Goal: Information Seeking & Learning: Learn about a topic

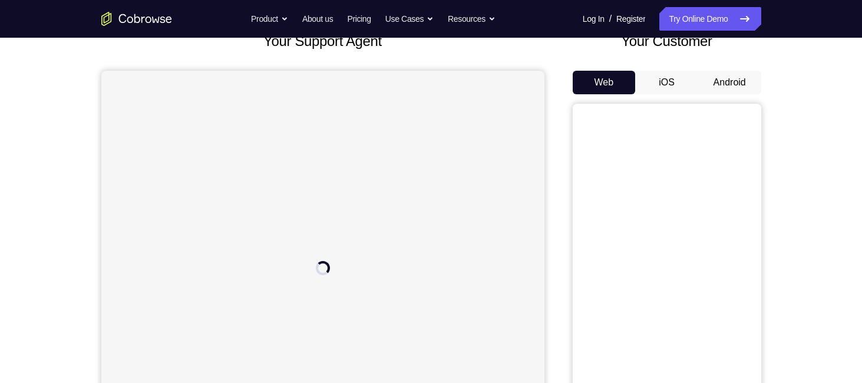
scroll to position [80, 0]
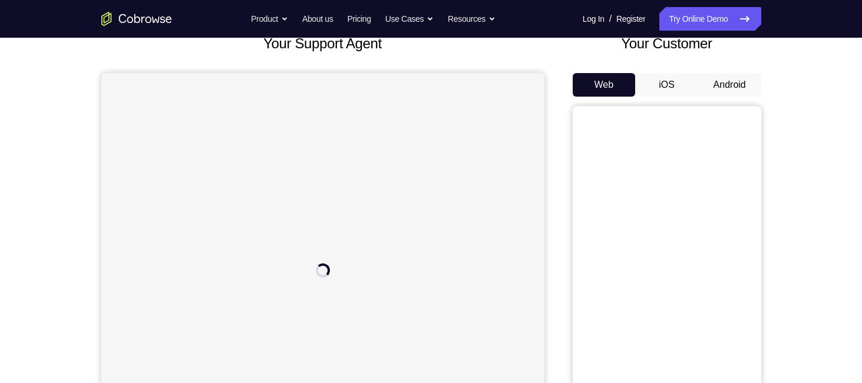
click at [734, 87] on button "Android" at bounding box center [729, 85] width 63 height 24
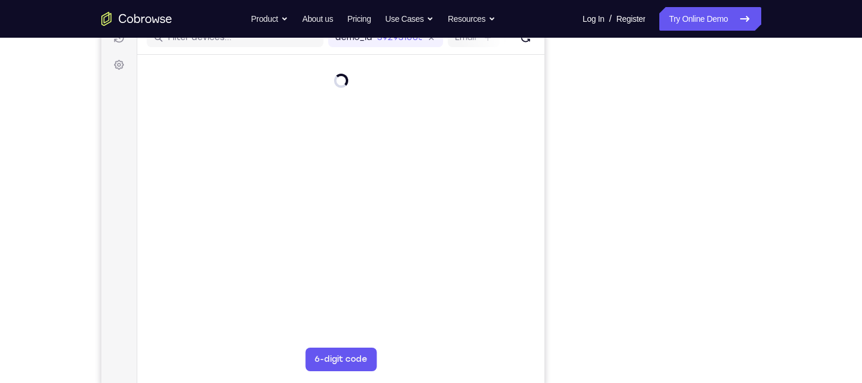
scroll to position [161, 0]
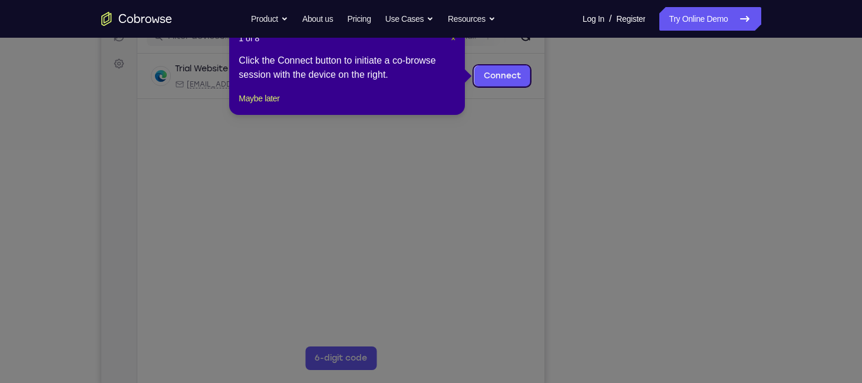
click at [451, 43] on button "×" at bounding box center [453, 38] width 5 height 12
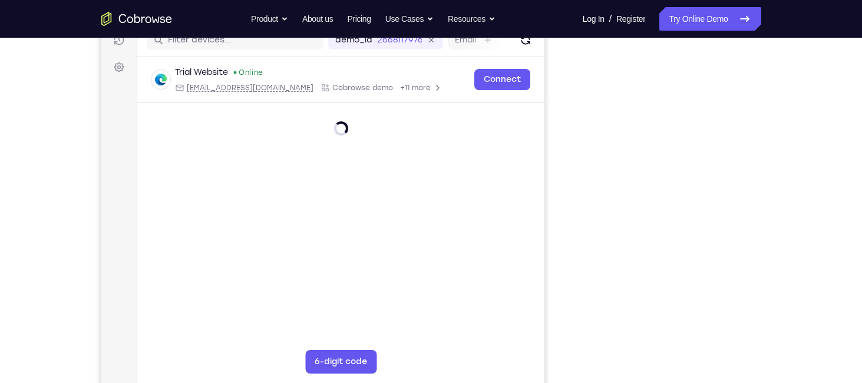
scroll to position [158, 0]
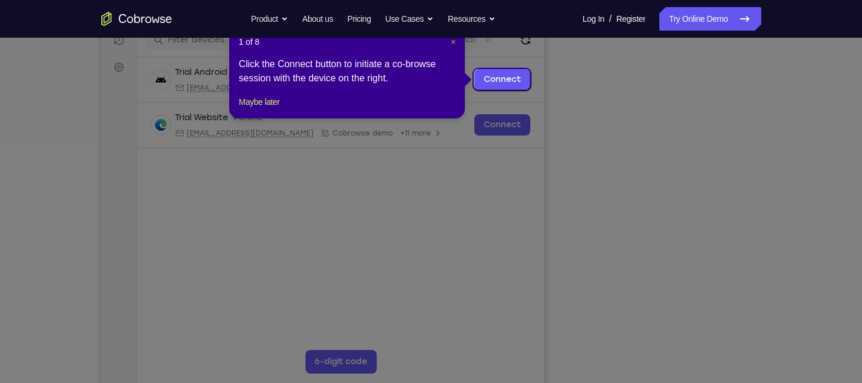
click at [451, 45] on span "×" at bounding box center [453, 41] width 5 height 9
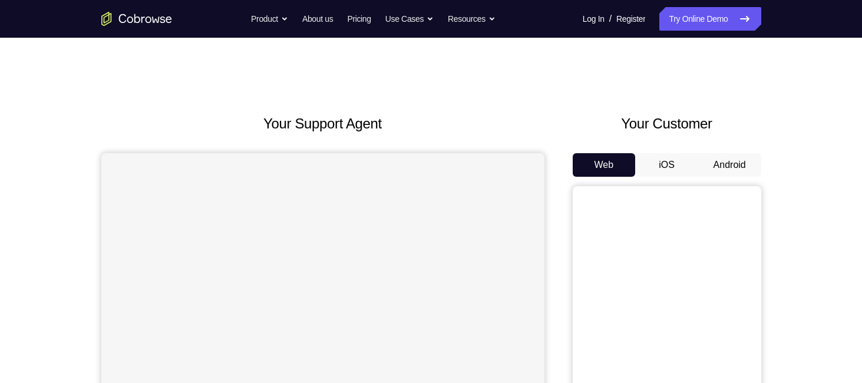
click at [728, 163] on button "Android" at bounding box center [729, 165] width 63 height 24
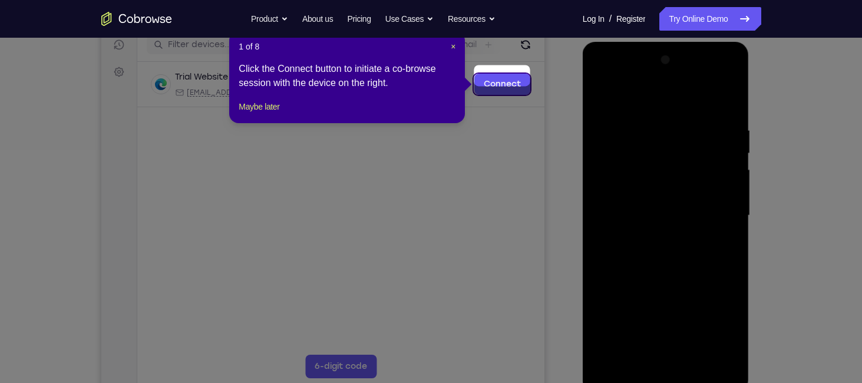
scroll to position [162, 0]
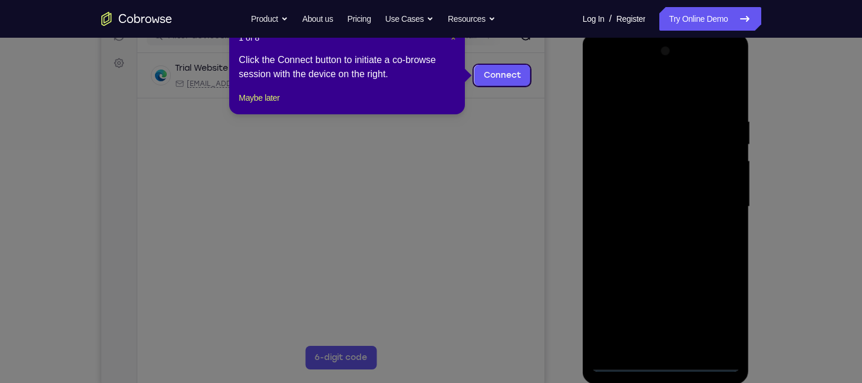
click at [452, 39] on span "×" at bounding box center [453, 37] width 5 height 9
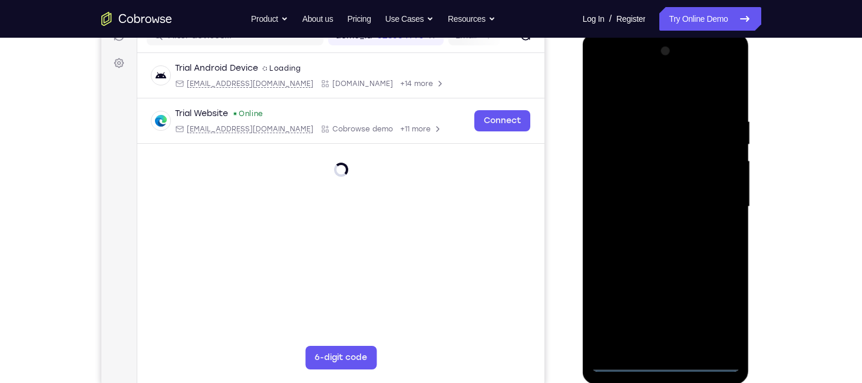
click at [664, 366] on div at bounding box center [665, 207] width 148 height 330
click at [716, 315] on div at bounding box center [665, 207] width 148 height 330
click at [604, 71] on div at bounding box center [665, 207] width 148 height 330
click at [719, 201] on div at bounding box center [665, 207] width 148 height 330
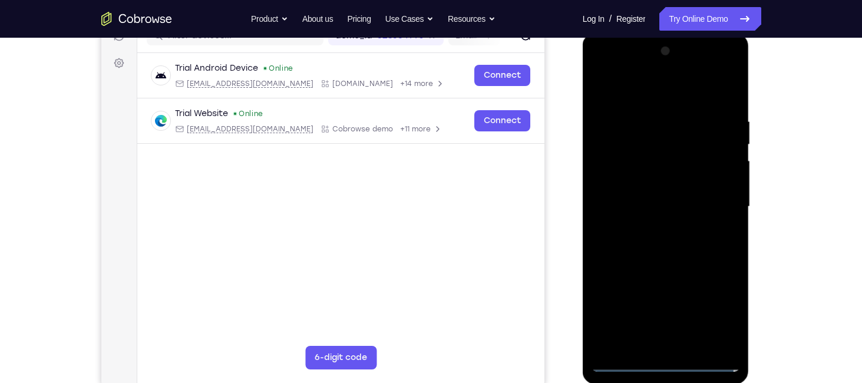
click at [653, 229] on div at bounding box center [665, 207] width 148 height 330
click at [650, 195] on div at bounding box center [665, 207] width 148 height 330
click at [625, 158] on div at bounding box center [665, 207] width 148 height 330
click at [630, 180] on div at bounding box center [665, 207] width 148 height 330
click at [658, 200] on div at bounding box center [665, 207] width 148 height 330
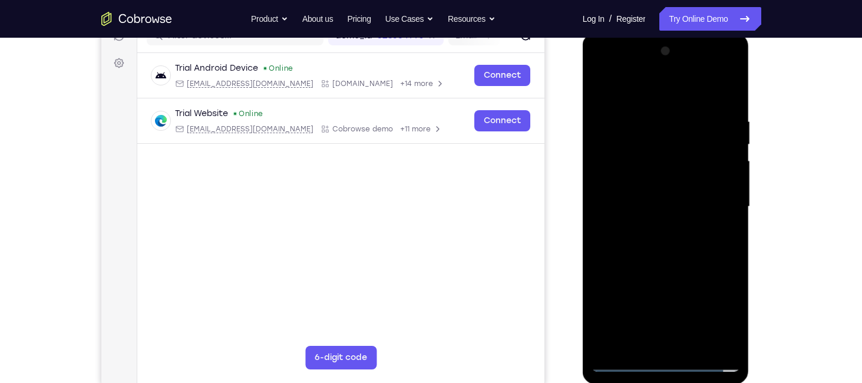
click at [660, 241] on div at bounding box center [665, 207] width 148 height 330
click at [662, 240] on div at bounding box center [665, 207] width 148 height 330
click at [651, 111] on div at bounding box center [665, 207] width 148 height 330
click at [726, 104] on div at bounding box center [665, 207] width 148 height 330
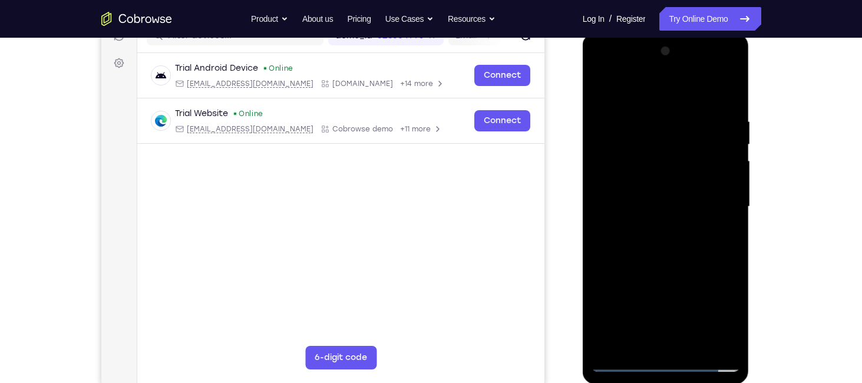
click at [648, 121] on div at bounding box center [665, 207] width 148 height 330
click at [602, 197] on div at bounding box center [665, 207] width 148 height 330
click at [724, 212] on div at bounding box center [665, 207] width 148 height 330
click at [726, 217] on div at bounding box center [665, 207] width 148 height 330
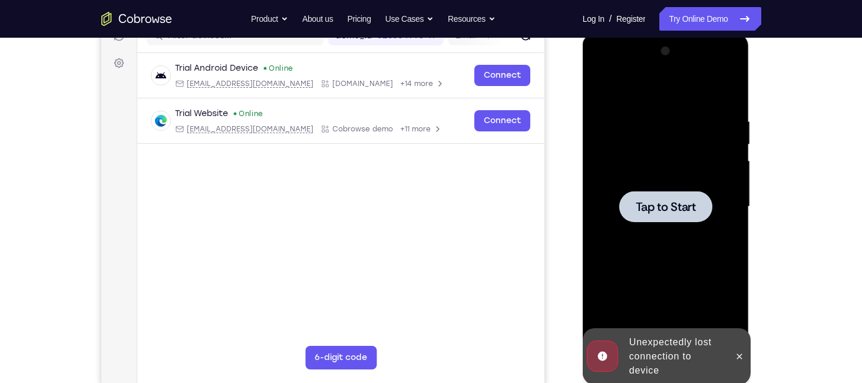
click at [658, 196] on div at bounding box center [665, 206] width 93 height 31
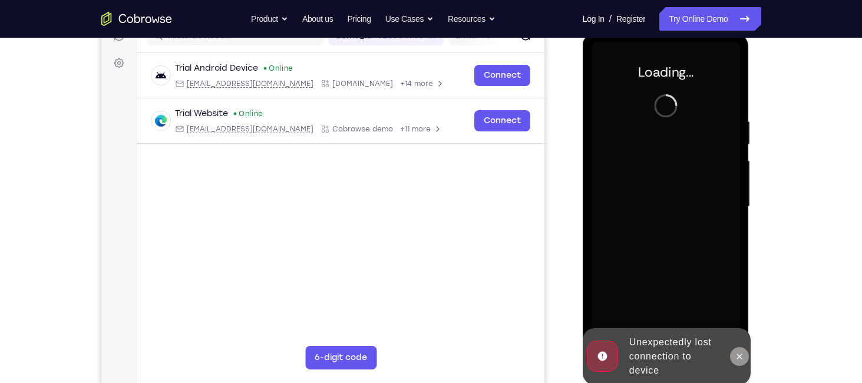
click at [736, 359] on icon at bounding box center [738, 356] width 9 height 9
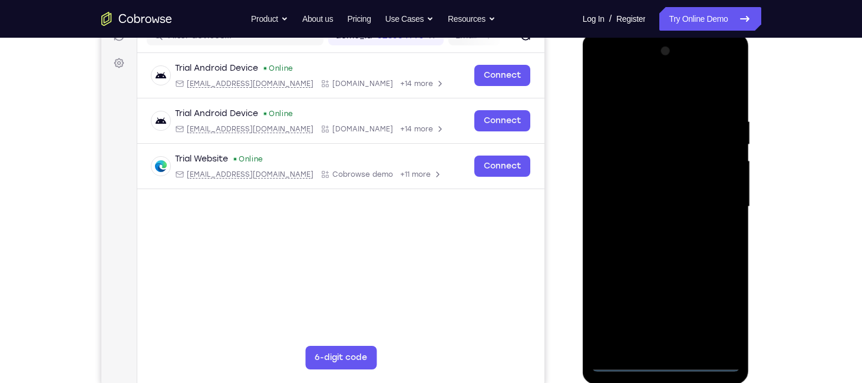
click at [656, 362] on div at bounding box center [665, 207] width 148 height 330
click at [714, 310] on div at bounding box center [665, 207] width 148 height 330
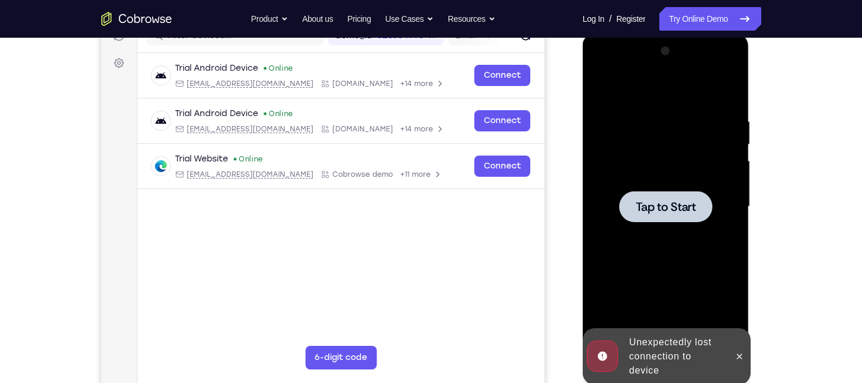
click at [677, 194] on div at bounding box center [665, 206] width 93 height 31
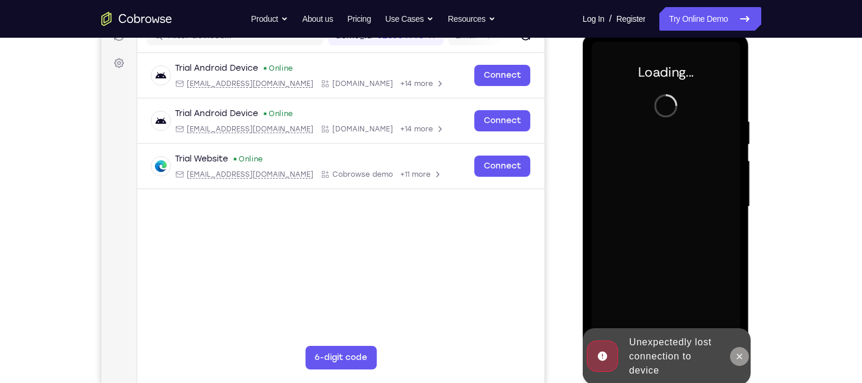
click at [738, 362] on button at bounding box center [739, 356] width 19 height 19
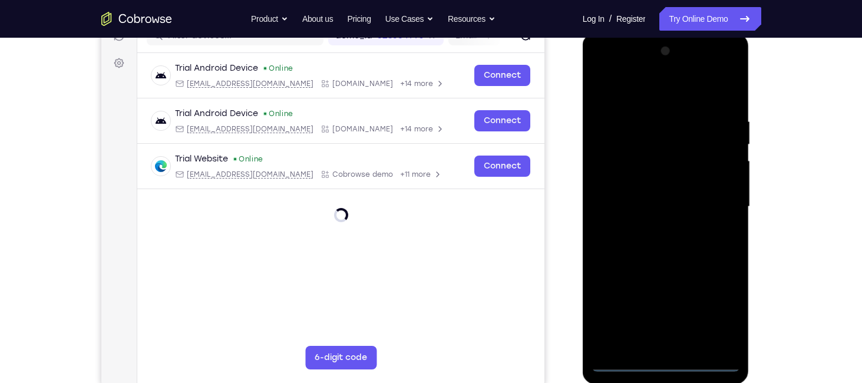
click at [665, 349] on div at bounding box center [665, 207] width 148 height 330
click at [666, 355] on div at bounding box center [665, 207] width 148 height 330
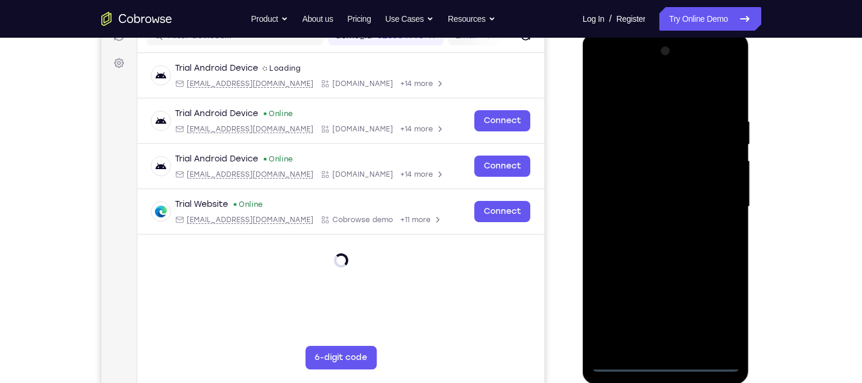
click at [665, 363] on div at bounding box center [665, 207] width 148 height 330
click at [667, 366] on div at bounding box center [665, 207] width 148 height 330
click at [724, 307] on div at bounding box center [665, 207] width 148 height 330
click at [603, 71] on div at bounding box center [665, 207] width 148 height 330
click at [607, 74] on div at bounding box center [665, 207] width 148 height 330
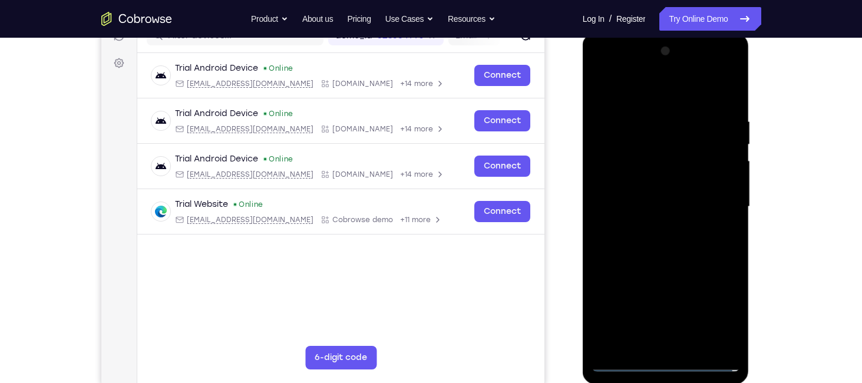
click at [713, 204] on div at bounding box center [665, 207] width 148 height 330
click at [653, 231] on div at bounding box center [665, 207] width 148 height 330
click at [624, 364] on div at bounding box center [665, 207] width 148 height 330
click at [629, 362] on div at bounding box center [665, 207] width 148 height 330
click at [712, 197] on div at bounding box center [665, 207] width 148 height 330
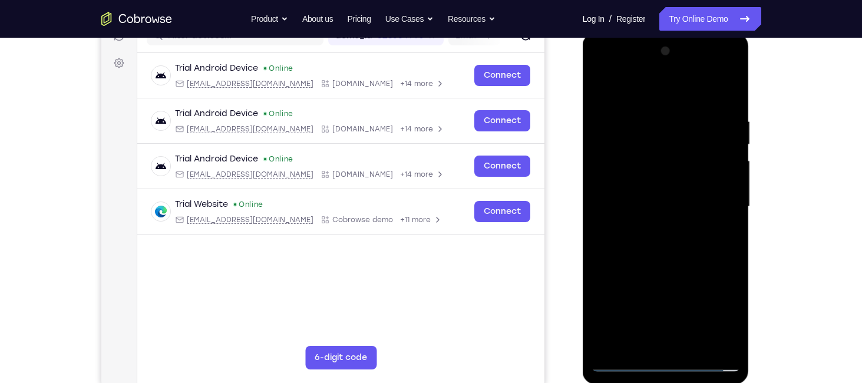
click at [654, 230] on div at bounding box center [665, 207] width 148 height 330
click at [661, 178] on div at bounding box center [665, 207] width 148 height 330
click at [653, 204] on div at bounding box center [665, 207] width 148 height 330
click at [656, 229] on div at bounding box center [665, 207] width 148 height 330
click at [671, 173] on div at bounding box center [665, 207] width 148 height 330
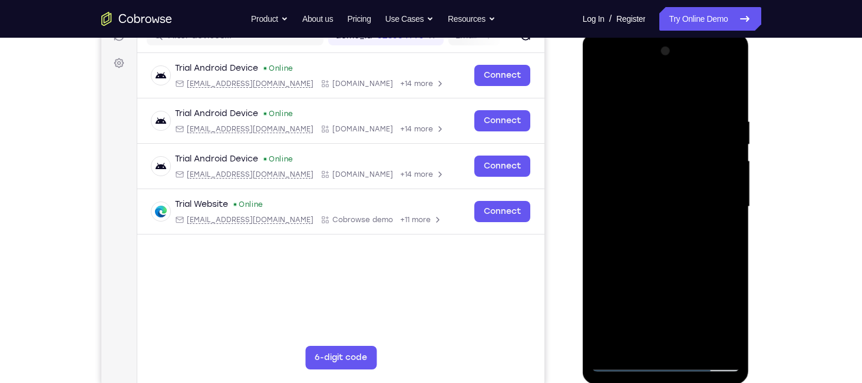
click at [650, 108] on div at bounding box center [665, 207] width 148 height 330
click at [724, 93] on div at bounding box center [665, 207] width 148 height 330
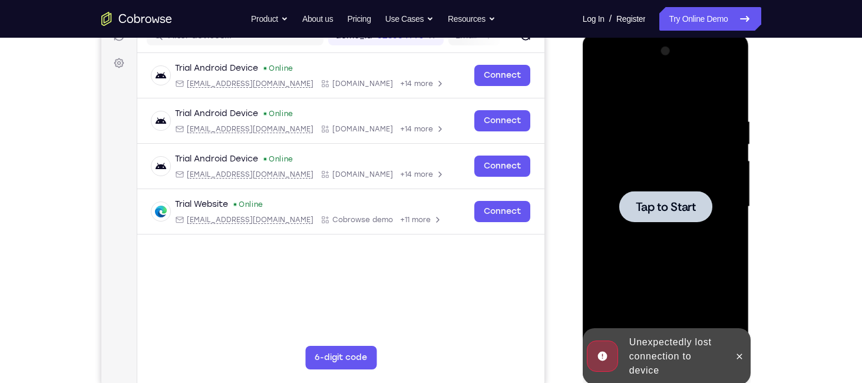
click at [630, 194] on div at bounding box center [665, 206] width 93 height 31
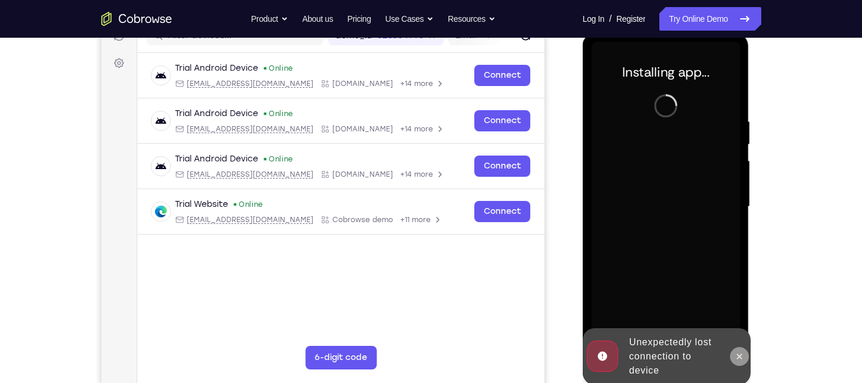
click at [740, 357] on icon at bounding box center [739, 355] width 5 height 5
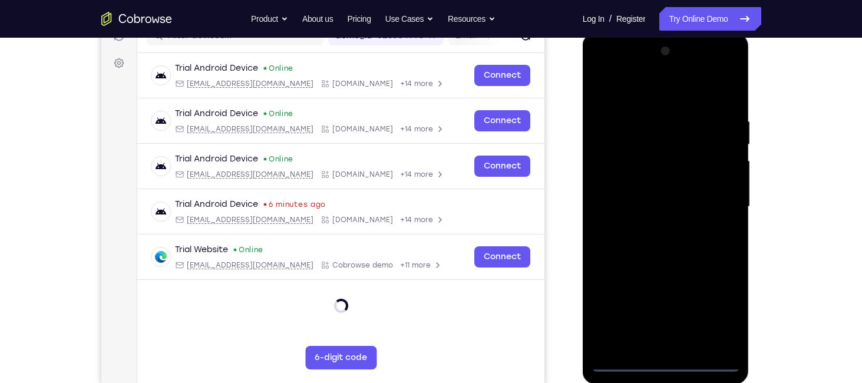
click at [660, 359] on div at bounding box center [665, 207] width 148 height 330
click at [714, 303] on div at bounding box center [665, 207] width 148 height 330
click at [605, 69] on div at bounding box center [665, 207] width 148 height 330
click at [720, 206] on div at bounding box center [665, 207] width 148 height 330
click at [656, 227] on div at bounding box center [665, 207] width 148 height 330
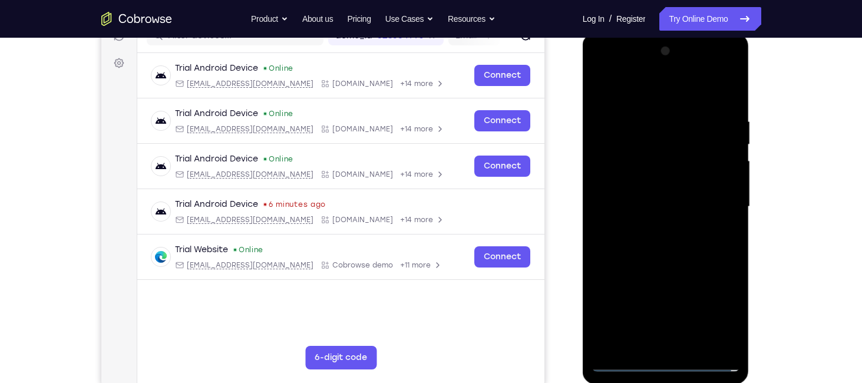
click at [655, 197] on div at bounding box center [665, 207] width 148 height 330
click at [653, 186] on div at bounding box center [665, 207] width 148 height 330
click at [676, 202] on div at bounding box center [665, 207] width 148 height 330
click at [675, 244] on div at bounding box center [665, 207] width 148 height 330
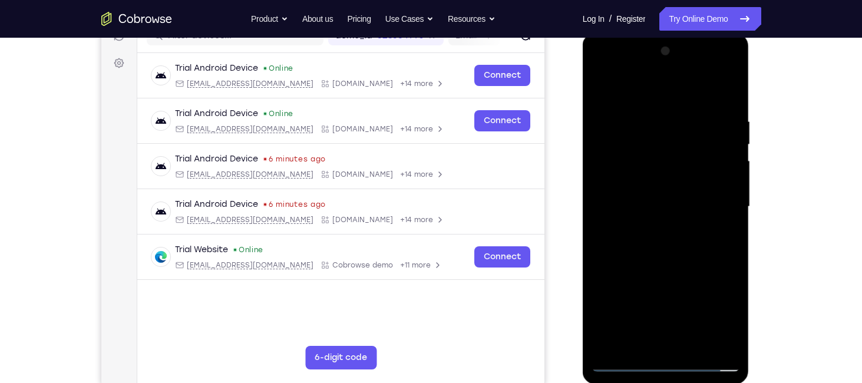
click at [675, 244] on div at bounding box center [665, 207] width 148 height 330
click at [634, 342] on div at bounding box center [665, 207] width 148 height 330
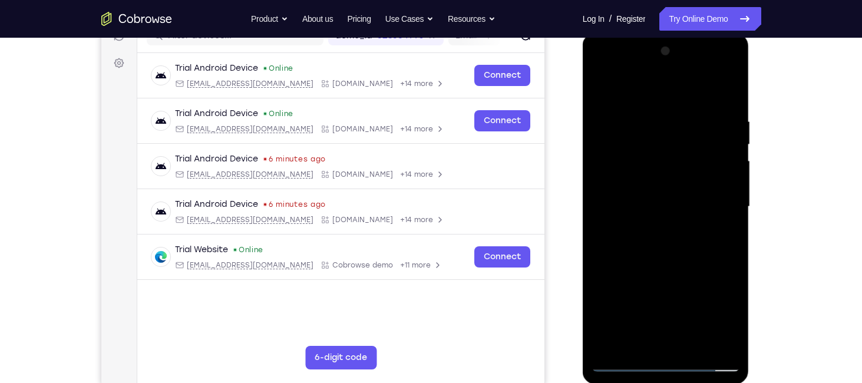
click at [660, 257] on div at bounding box center [665, 207] width 148 height 330
click at [637, 342] on div at bounding box center [665, 207] width 148 height 330
click at [640, 86] on div at bounding box center [665, 207] width 148 height 330
click at [604, 124] on div at bounding box center [665, 207] width 148 height 330
click at [602, 90] on div at bounding box center [665, 207] width 148 height 330
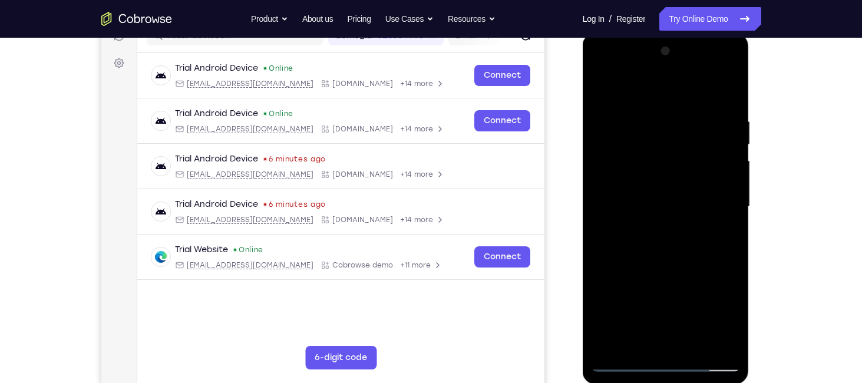
click at [607, 110] on div at bounding box center [665, 207] width 148 height 330
click at [723, 208] on div at bounding box center [665, 207] width 148 height 330
